Goal: Information Seeking & Learning: Learn about a topic

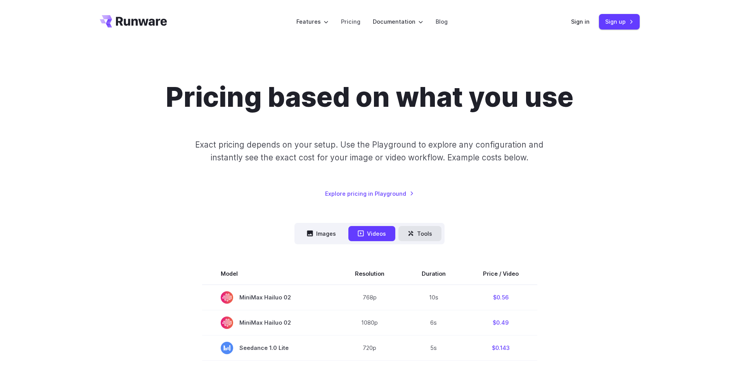
click at [419, 233] on button "Tools" at bounding box center [420, 233] width 43 height 15
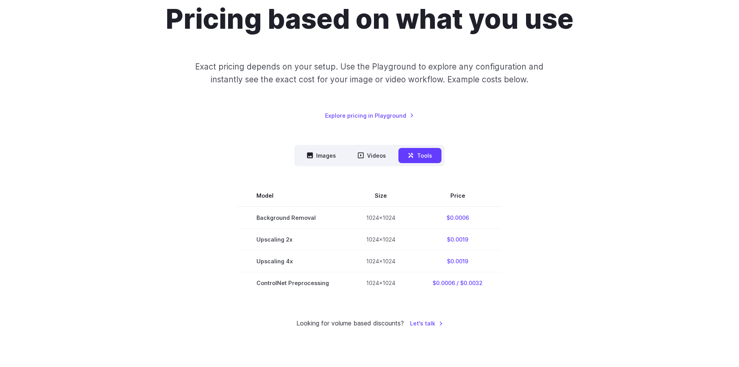
scroll to position [155, 0]
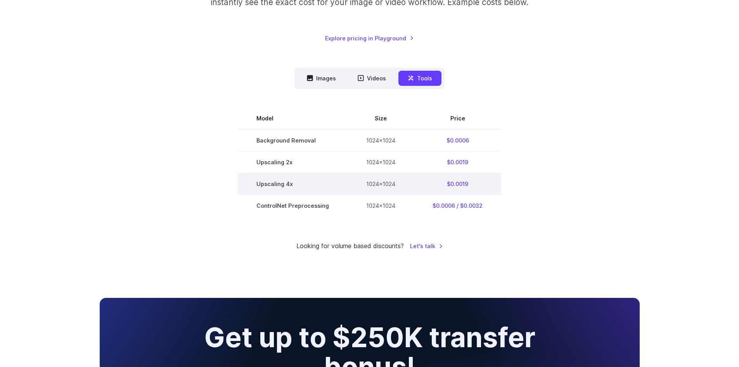
click at [272, 178] on td "Upscaling 4x" at bounding box center [293, 184] width 110 height 22
click at [273, 178] on td "Upscaling 4x" at bounding box center [293, 184] width 110 height 22
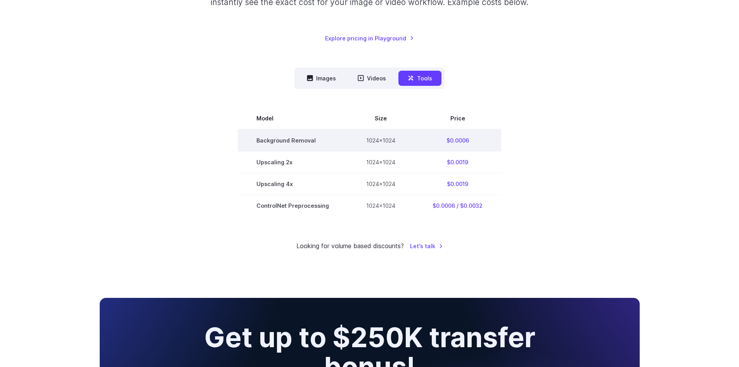
click at [272, 137] on td "Background Removal" at bounding box center [293, 140] width 110 height 22
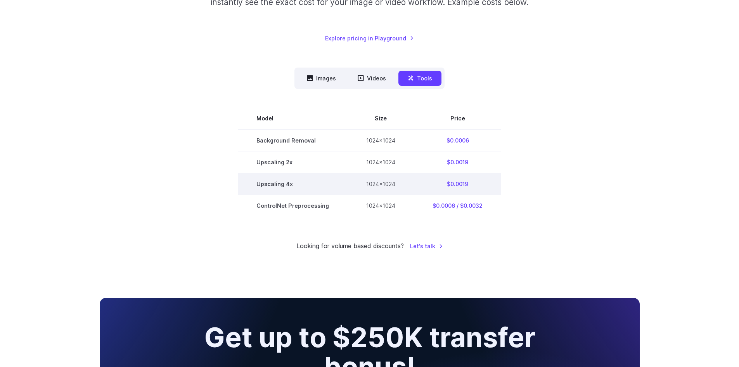
click at [457, 181] on td "$0.0019" at bounding box center [457, 184] width 87 height 22
click at [460, 180] on td "$0.0019" at bounding box center [457, 184] width 87 height 22
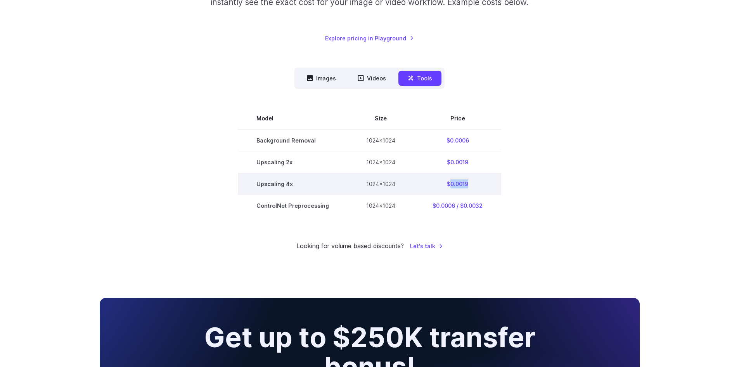
click at [460, 180] on td "$0.0019" at bounding box center [457, 184] width 87 height 22
click at [194, 184] on section "Model Size Price Background Removal 1024x1024 $0.0006 Upscaling 2x 1024x1024 $0…" at bounding box center [370, 162] width 540 height 109
